Goal: Transaction & Acquisition: Obtain resource

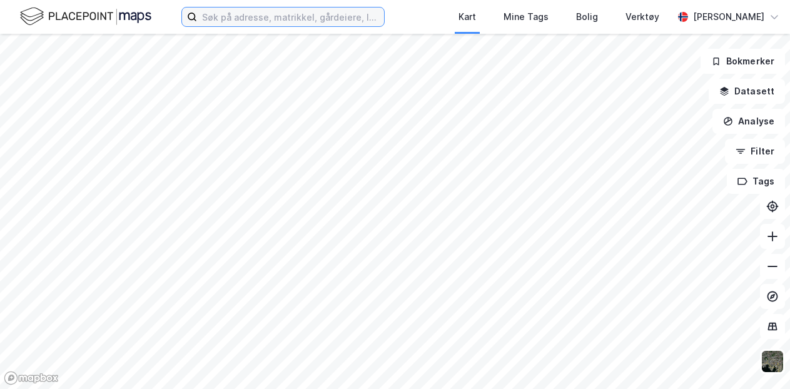
click at [207, 18] on input at bounding box center [290, 17] width 187 height 19
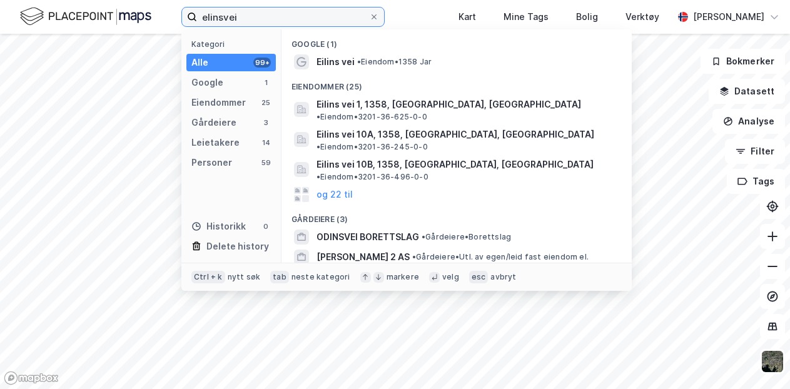
click at [254, 17] on input "elinsvei" at bounding box center [283, 17] width 172 height 19
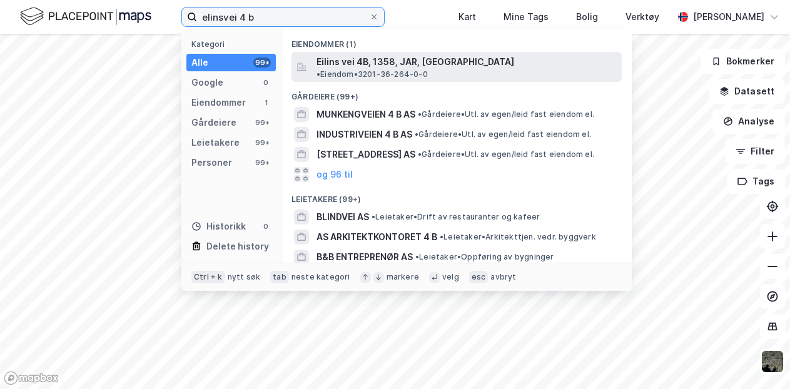
type input "elinsvei 4 b"
click at [345, 61] on span "Eilins vei 4B, 1358, JAR, [GEOGRAPHIC_DATA]" at bounding box center [416, 61] width 198 height 15
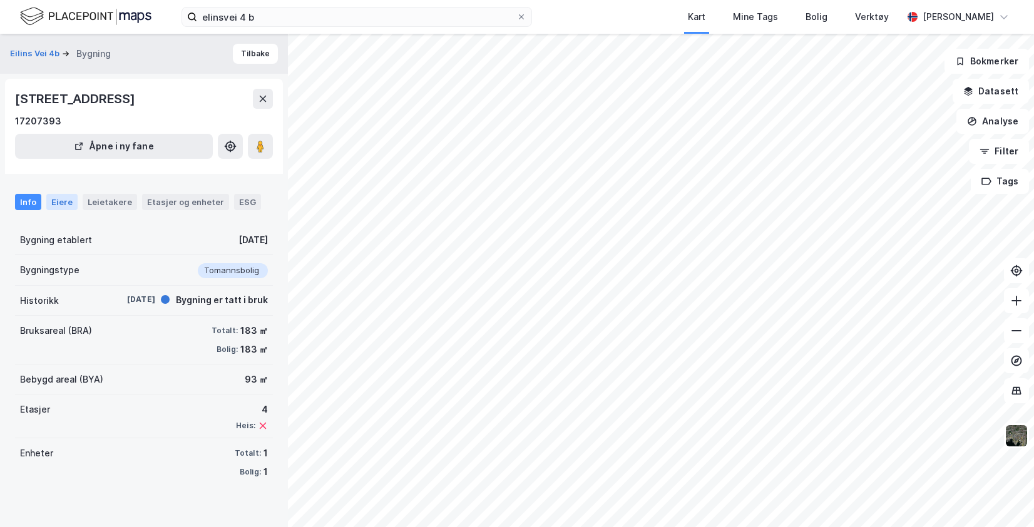
click at [63, 200] on div "Eiere" at bounding box center [61, 202] width 31 height 16
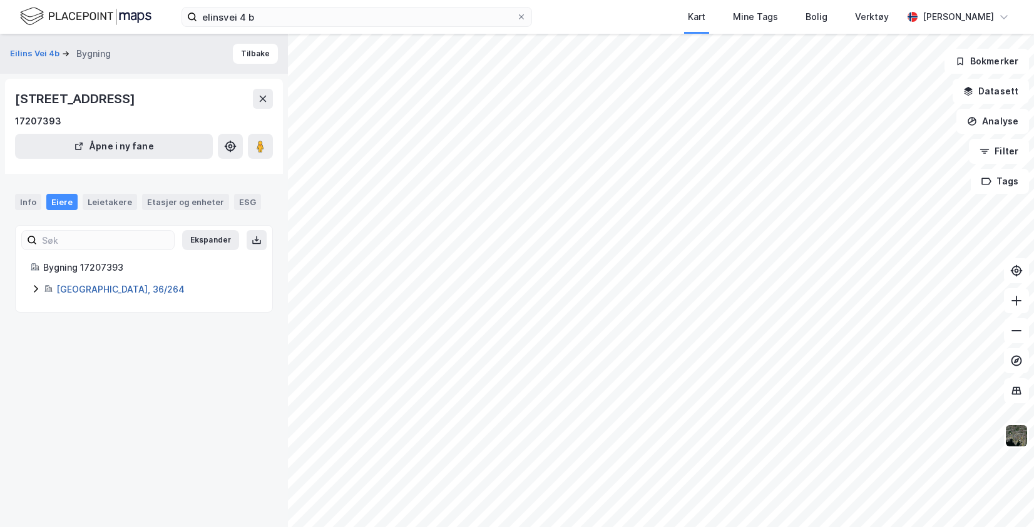
click at [85, 292] on link "[GEOGRAPHIC_DATA], 36/264" at bounding box center [120, 289] width 128 height 11
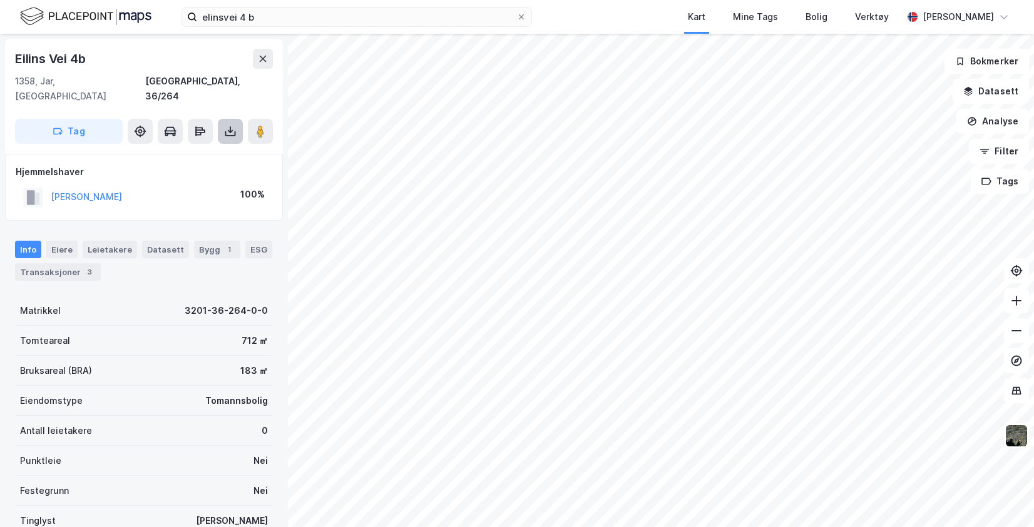
click at [227, 125] on icon at bounding box center [230, 131] width 13 height 13
click at [163, 171] on div "Last ned matrikkelrapport" at bounding box center [183, 176] width 103 height 10
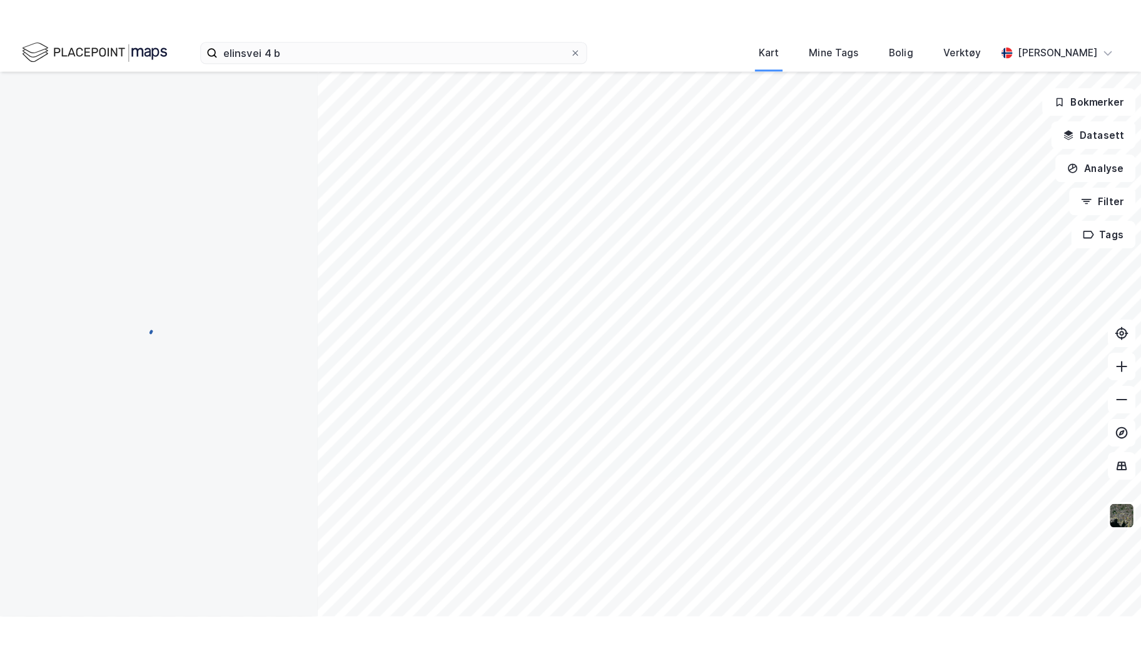
scroll to position [1, 0]
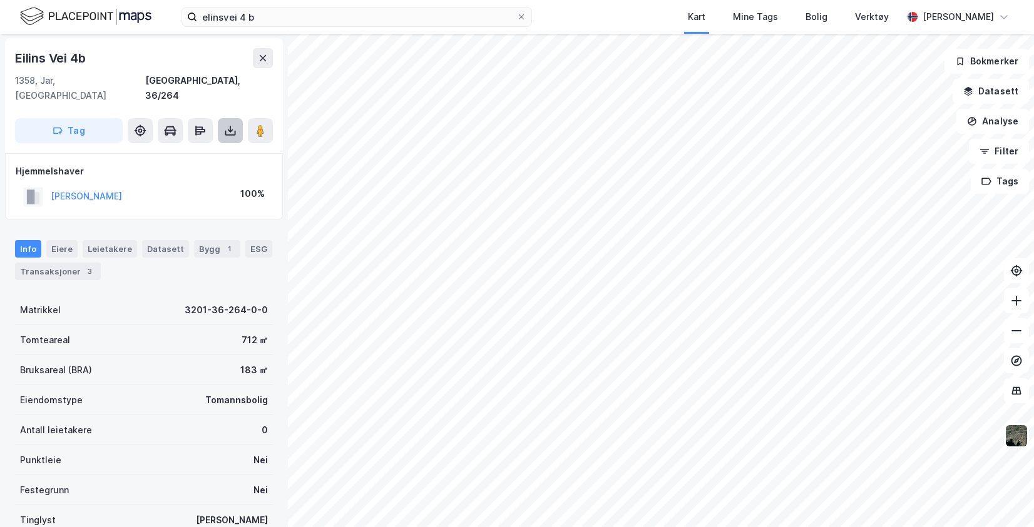
click at [235, 125] on icon at bounding box center [230, 131] width 13 height 13
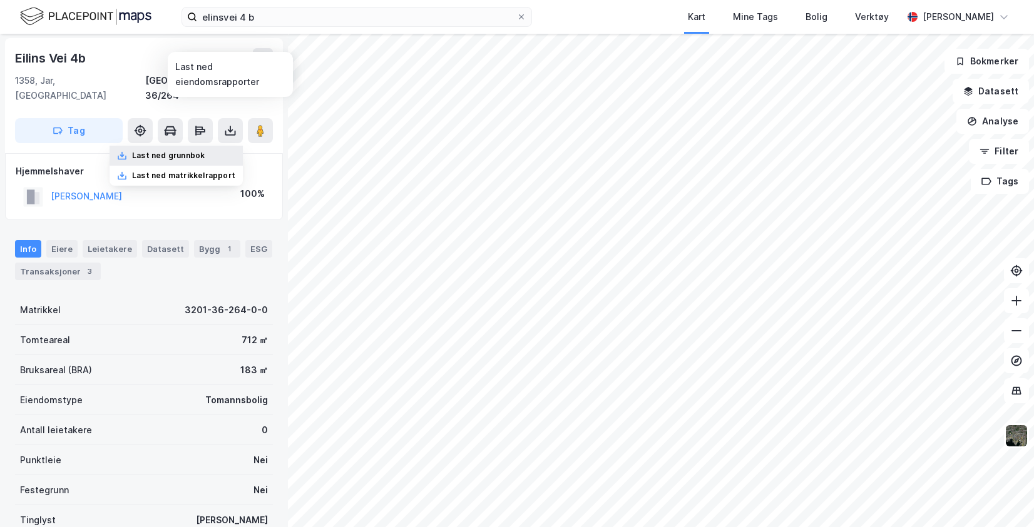
click at [203, 146] on div "Last ned grunnbok" at bounding box center [176, 156] width 133 height 20
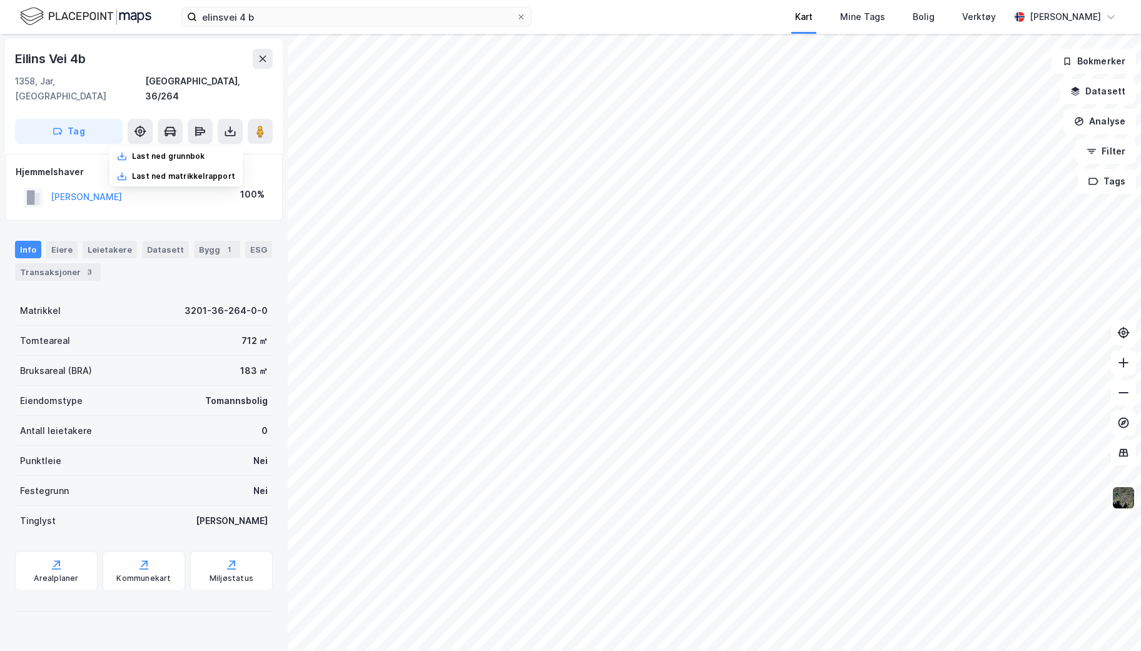
scroll to position [0, 0]
